Goal: Task Accomplishment & Management: Use online tool/utility

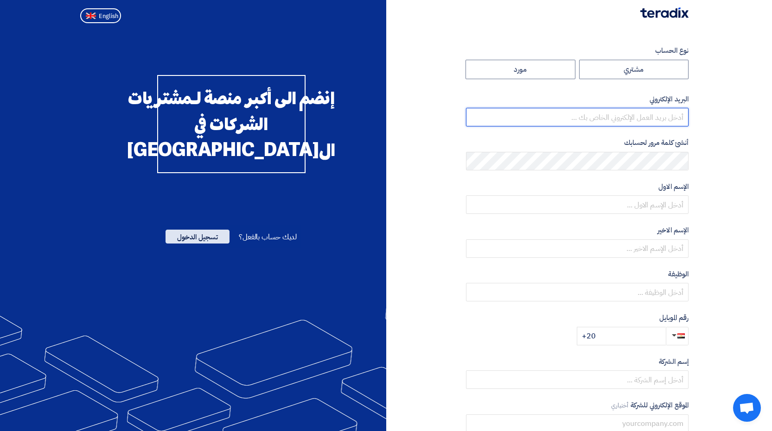
type input "[EMAIL_ADDRESS][DOMAIN_NAME]"
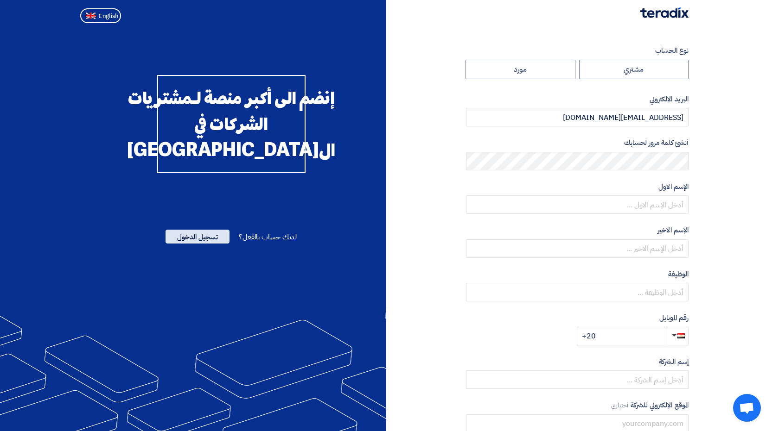
click at [187, 244] on span "تسجيل الدخول" at bounding box center [197, 237] width 64 height 14
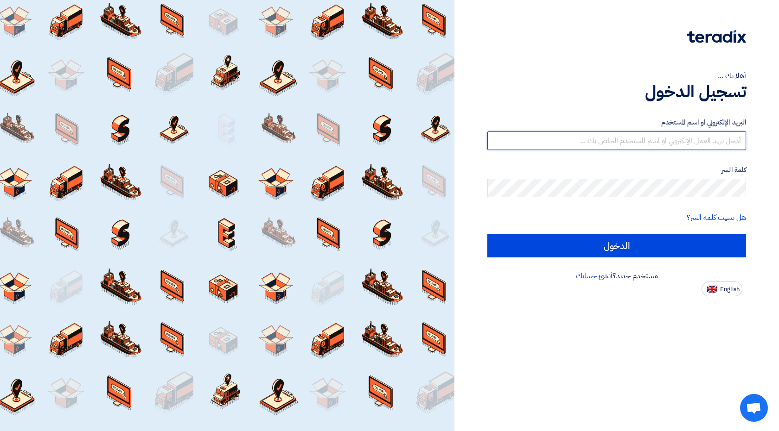
type input "[EMAIL_ADDRESS][DOMAIN_NAME]"
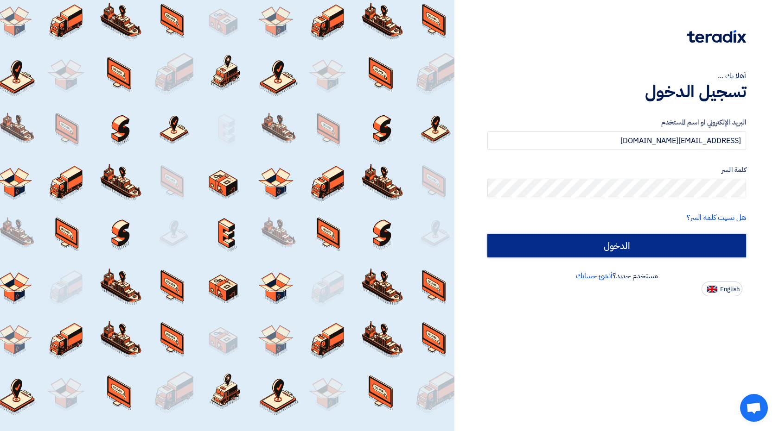
click at [615, 249] on input "الدخول" at bounding box center [616, 245] width 259 height 23
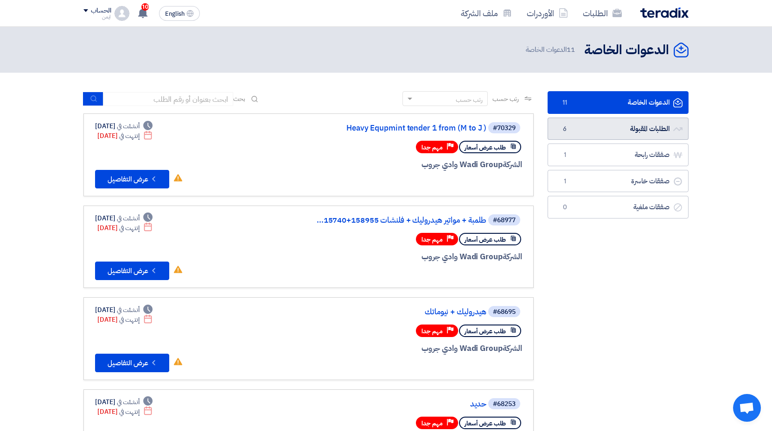
click at [607, 131] on link "الطلبات المقبولة الطلبات المقبولة 6" at bounding box center [617, 129] width 141 height 23
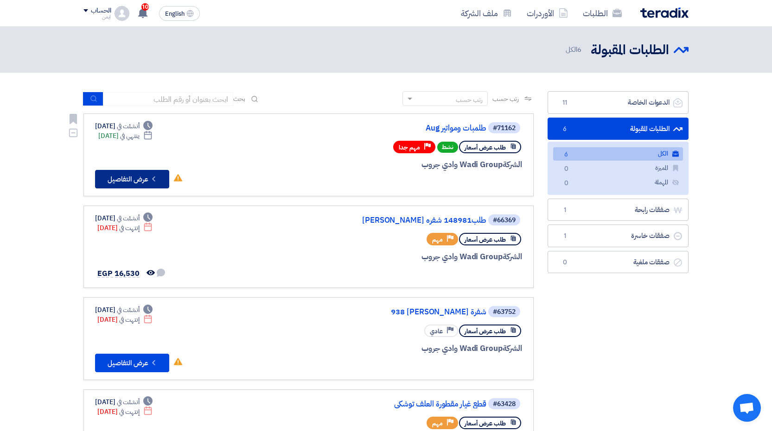
click at [139, 176] on button "Check details عرض التفاصيل" at bounding box center [132, 179] width 74 height 19
